Goal: Complete application form: Complete application form

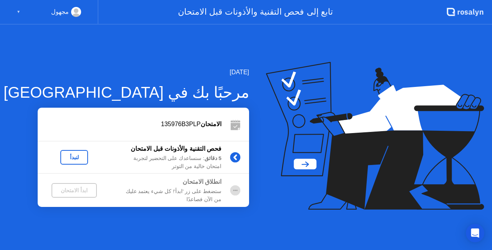
click at [79, 156] on div "لنبدأ" at bounding box center [74, 157] width 22 height 6
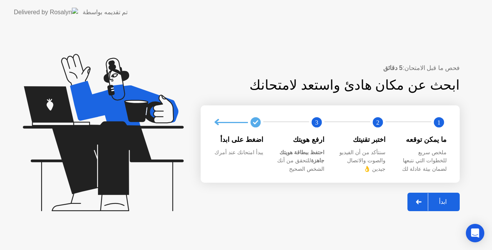
click at [443, 199] on div "ابدأ" at bounding box center [442, 201] width 29 height 7
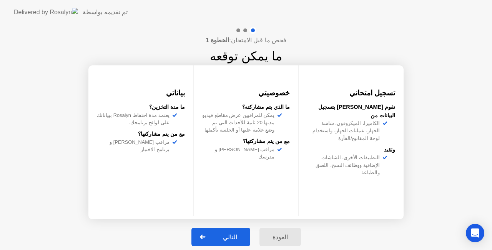
click at [234, 235] on div "التالي" at bounding box center [230, 236] width 36 height 7
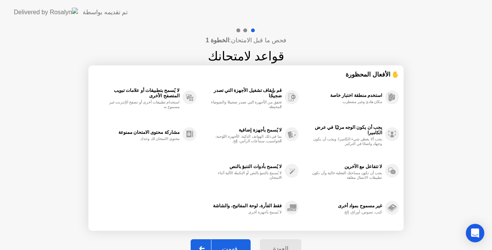
click at [232, 246] on div "فهمت" at bounding box center [229, 248] width 37 height 7
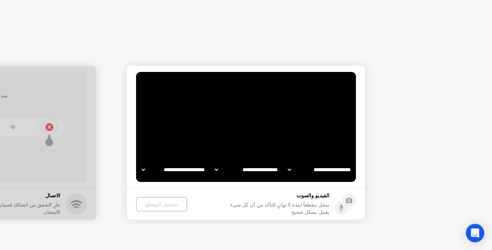
select select "**********"
select select "*******"
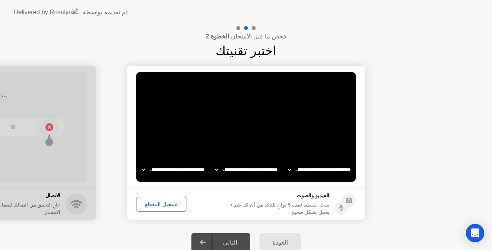
click at [160, 204] on div "تسجيل المقطع" at bounding box center [161, 204] width 45 height 6
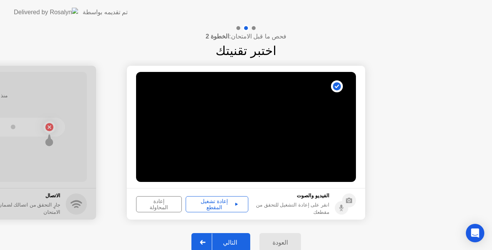
click at [210, 203] on div "إعادة تشغيل المقطع" at bounding box center [216, 204] width 57 height 12
click at [232, 245] on div "التالي" at bounding box center [230, 242] width 36 height 7
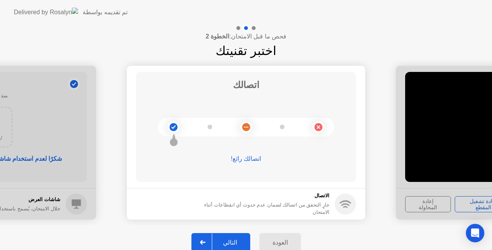
click at [232, 239] on div "التالي" at bounding box center [230, 242] width 36 height 7
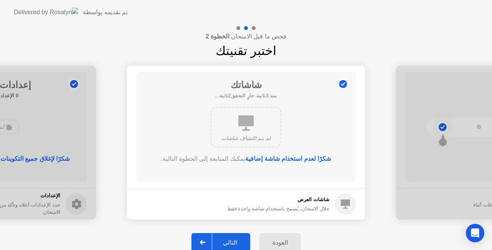
click at [231, 242] on div "التالي" at bounding box center [230, 242] width 36 height 7
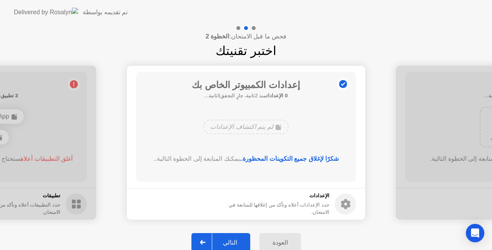
click at [233, 239] on div "التالي" at bounding box center [230, 242] width 36 height 7
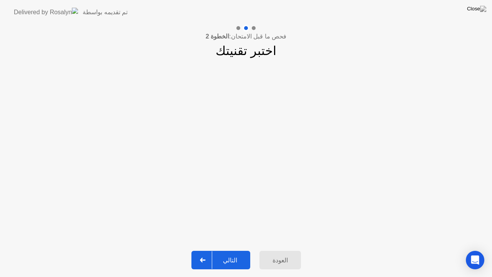
click at [227, 250] on div "التالي" at bounding box center [230, 259] width 36 height 7
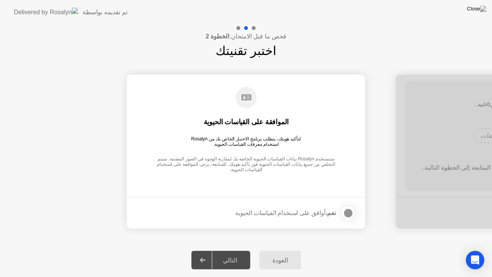
click at [348, 214] on div at bounding box center [348, 212] width 9 height 9
click at [235, 250] on div "التالي" at bounding box center [230, 259] width 36 height 7
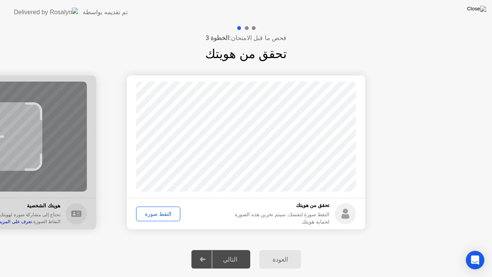
click at [163, 214] on div "التقط صورة" at bounding box center [158, 214] width 39 height 6
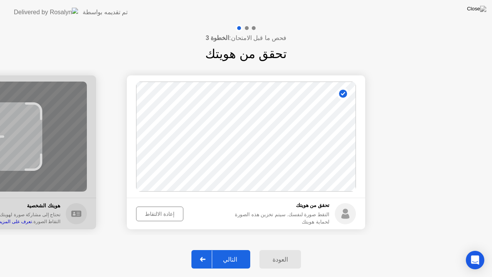
click at [233, 250] on div "التالي" at bounding box center [230, 259] width 36 height 7
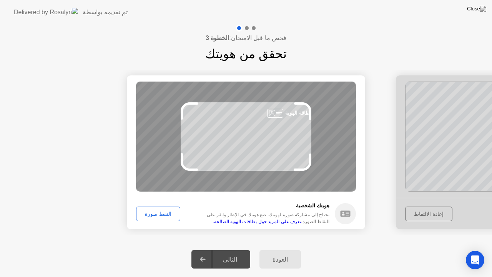
click at [155, 216] on div "التقط صورة" at bounding box center [158, 214] width 39 height 6
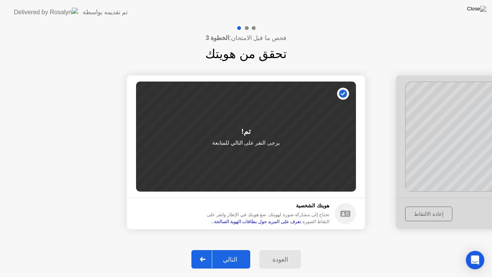
click at [235, 250] on div "التالي" at bounding box center [230, 259] width 36 height 7
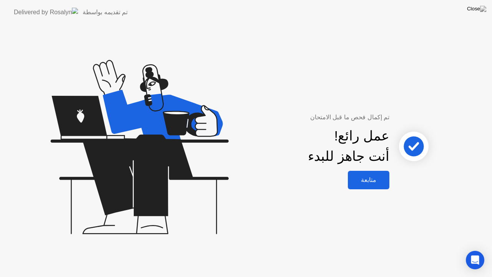
click at [373, 178] on div "متابعة" at bounding box center [368, 179] width 37 height 7
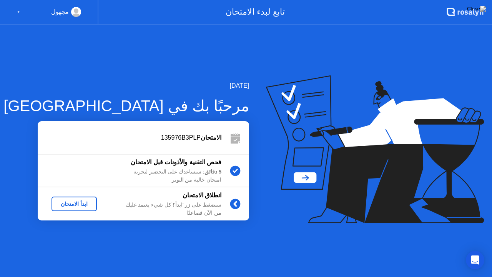
click at [79, 204] on div "ابدأ الامتحان" at bounding box center [74, 204] width 39 height 6
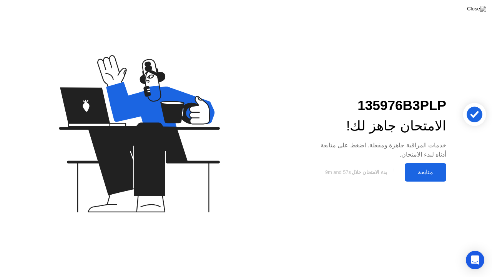
click at [430, 173] on div "متابعة" at bounding box center [425, 171] width 37 height 7
